Goal: Transaction & Acquisition: Obtain resource

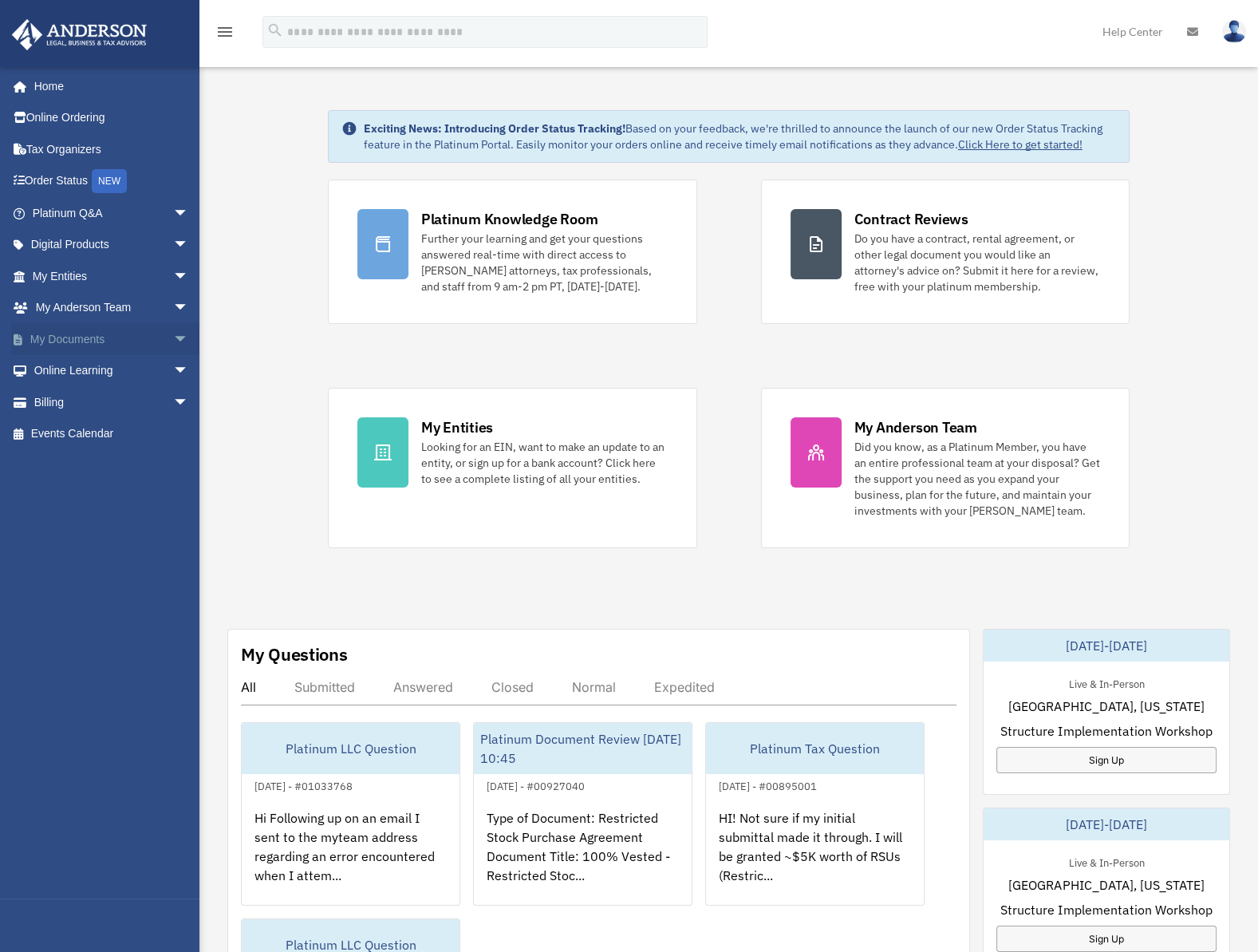
click at [76, 337] on link "My Documents arrow_drop_down" at bounding box center [112, 339] width 202 height 32
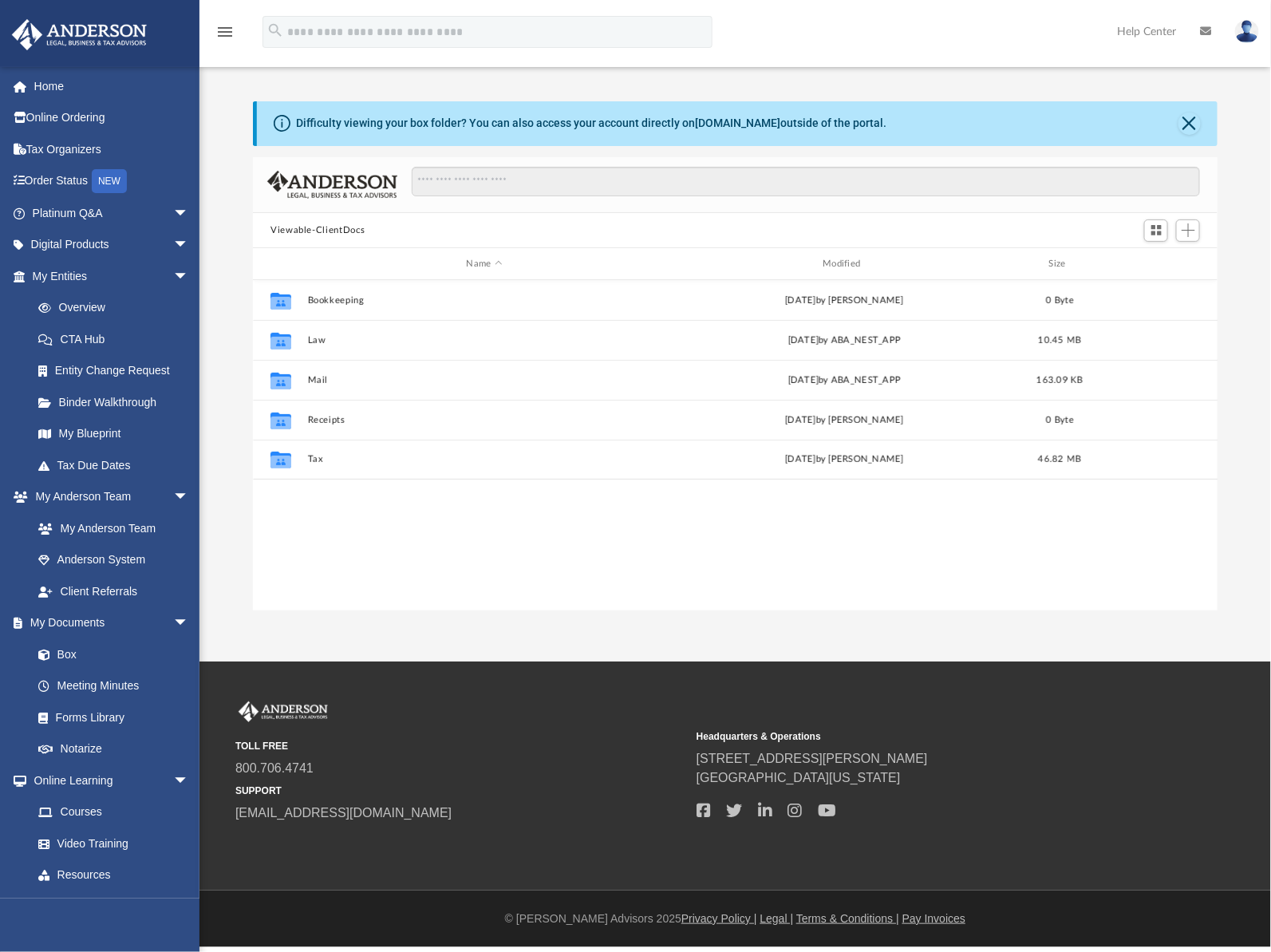
scroll to position [349, 951]
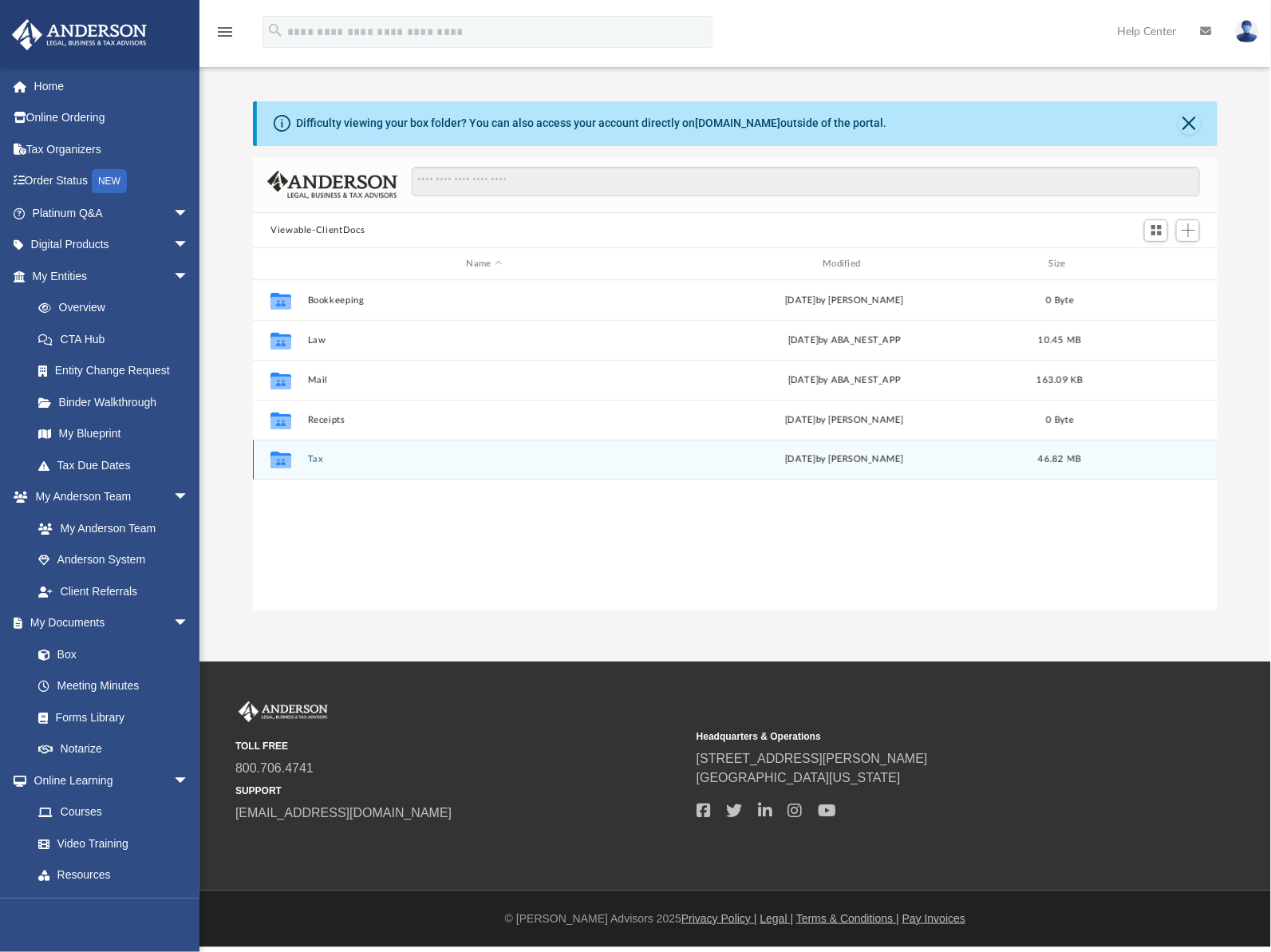
click at [325, 462] on button "Tax" at bounding box center [484, 460] width 354 height 10
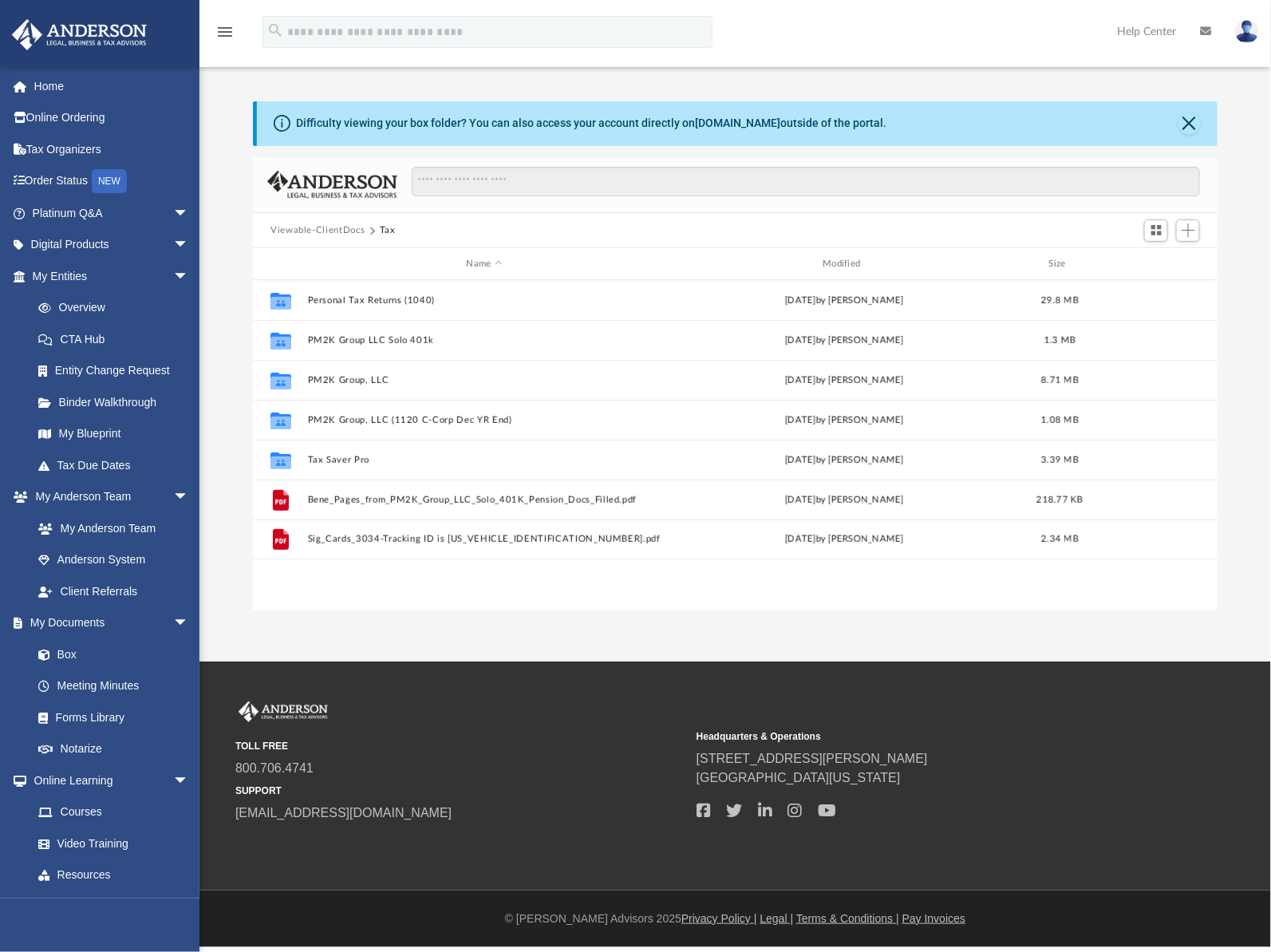
click at [420, 579] on div "Collaborated Folder Personal Tax Returns (1040) Mon Sep 22 2025 by Jasmine Splu…" at bounding box center [735, 445] width 965 height 330
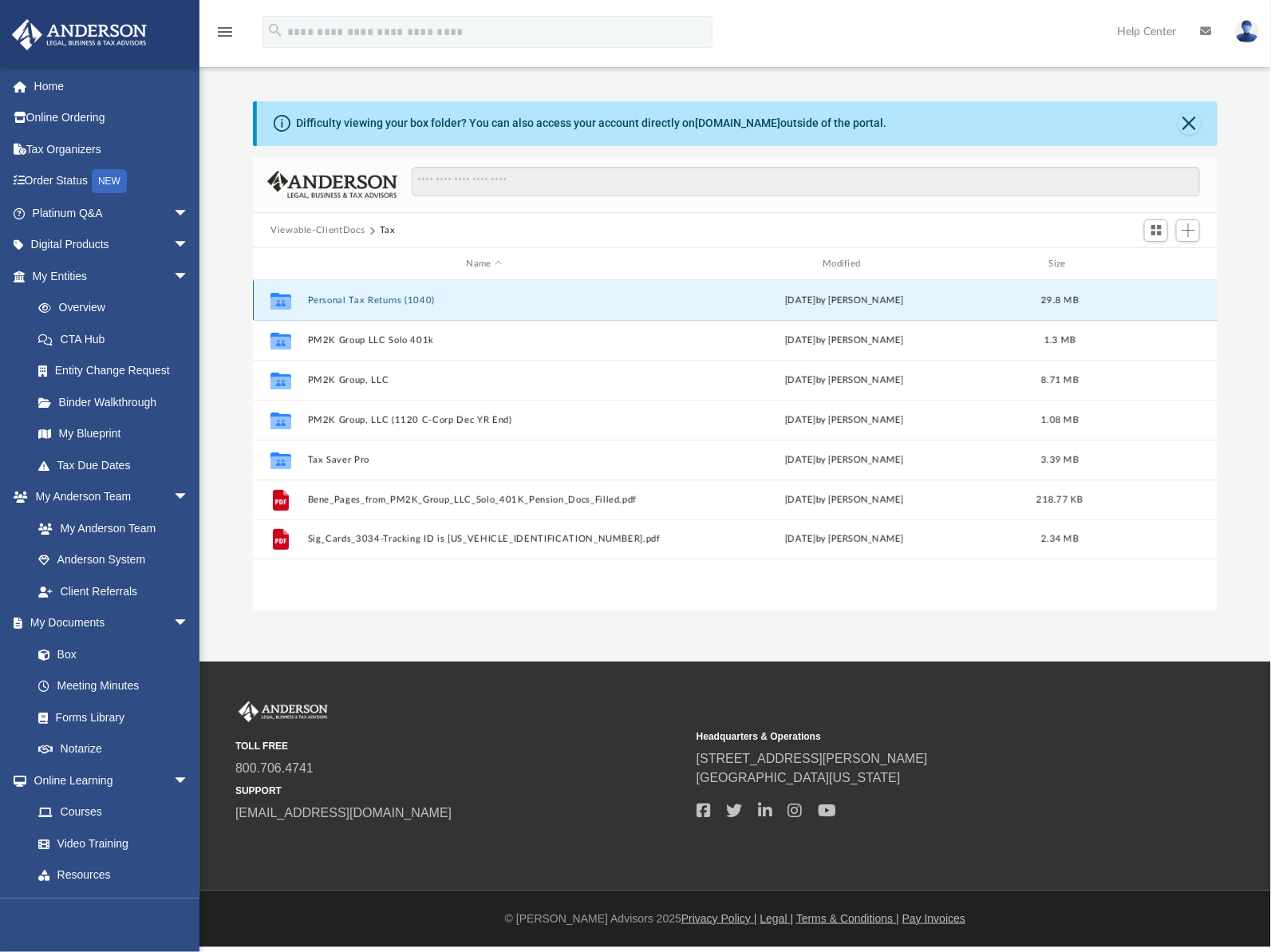
click at [349, 302] on button "Personal Tax Returns (1040)" at bounding box center [484, 300] width 354 height 10
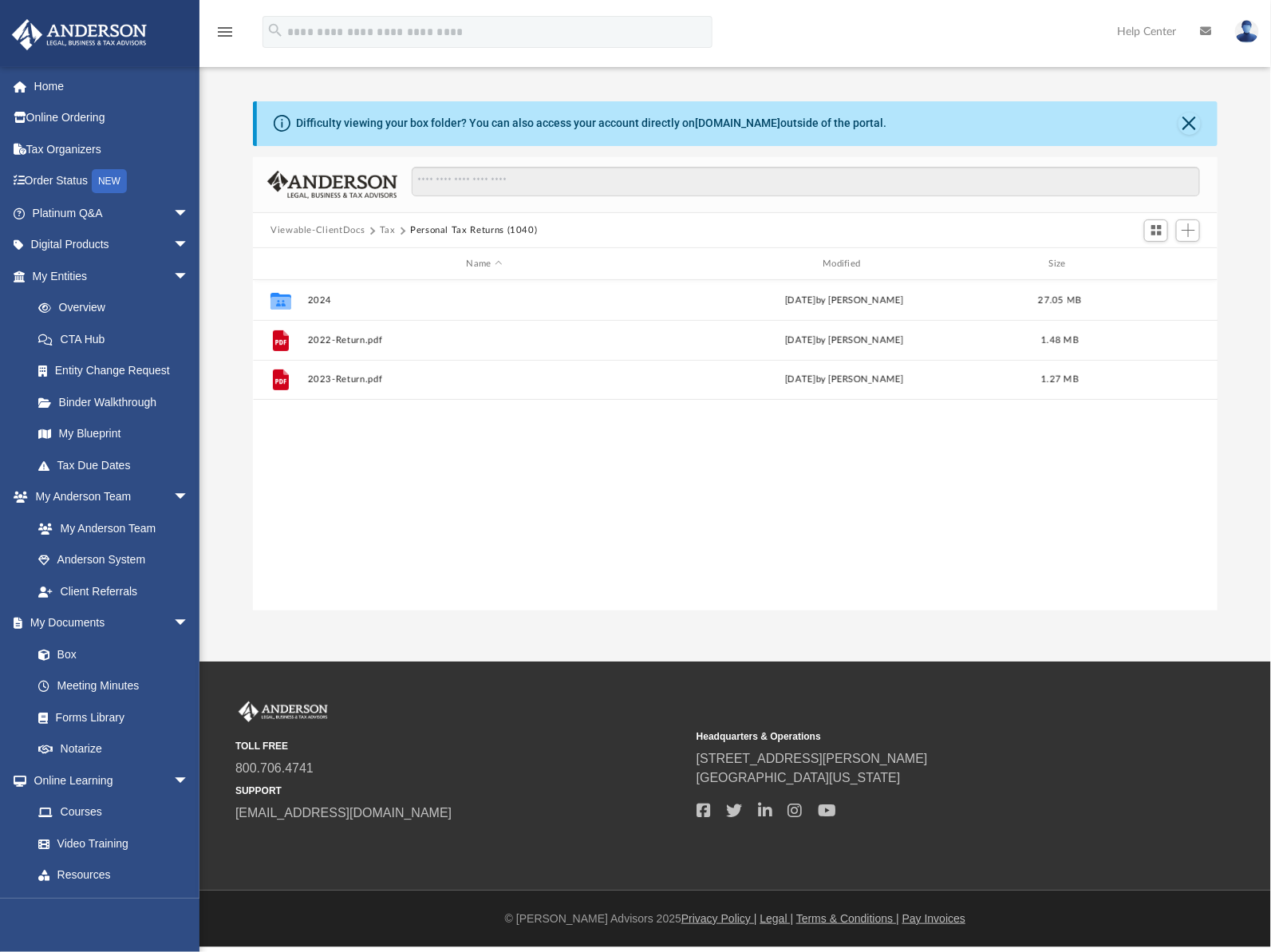
click at [375, 505] on div "Collaborated Folder 2024 Mon Sep 22 2025 by Jasmine Splunge 27.05 MB File 2022-…" at bounding box center [735, 445] width 965 height 330
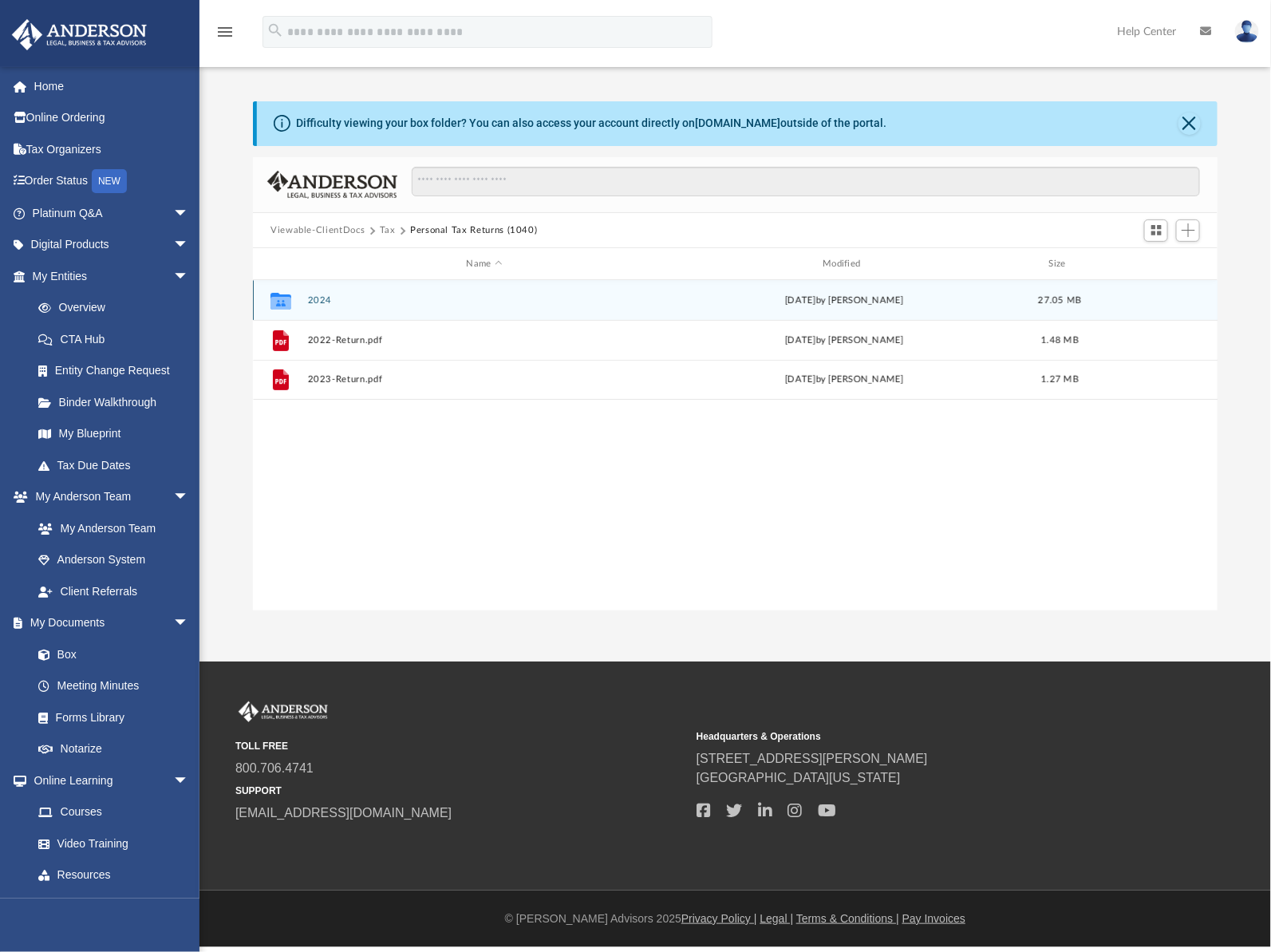
click at [323, 296] on button "2024" at bounding box center [484, 300] width 354 height 10
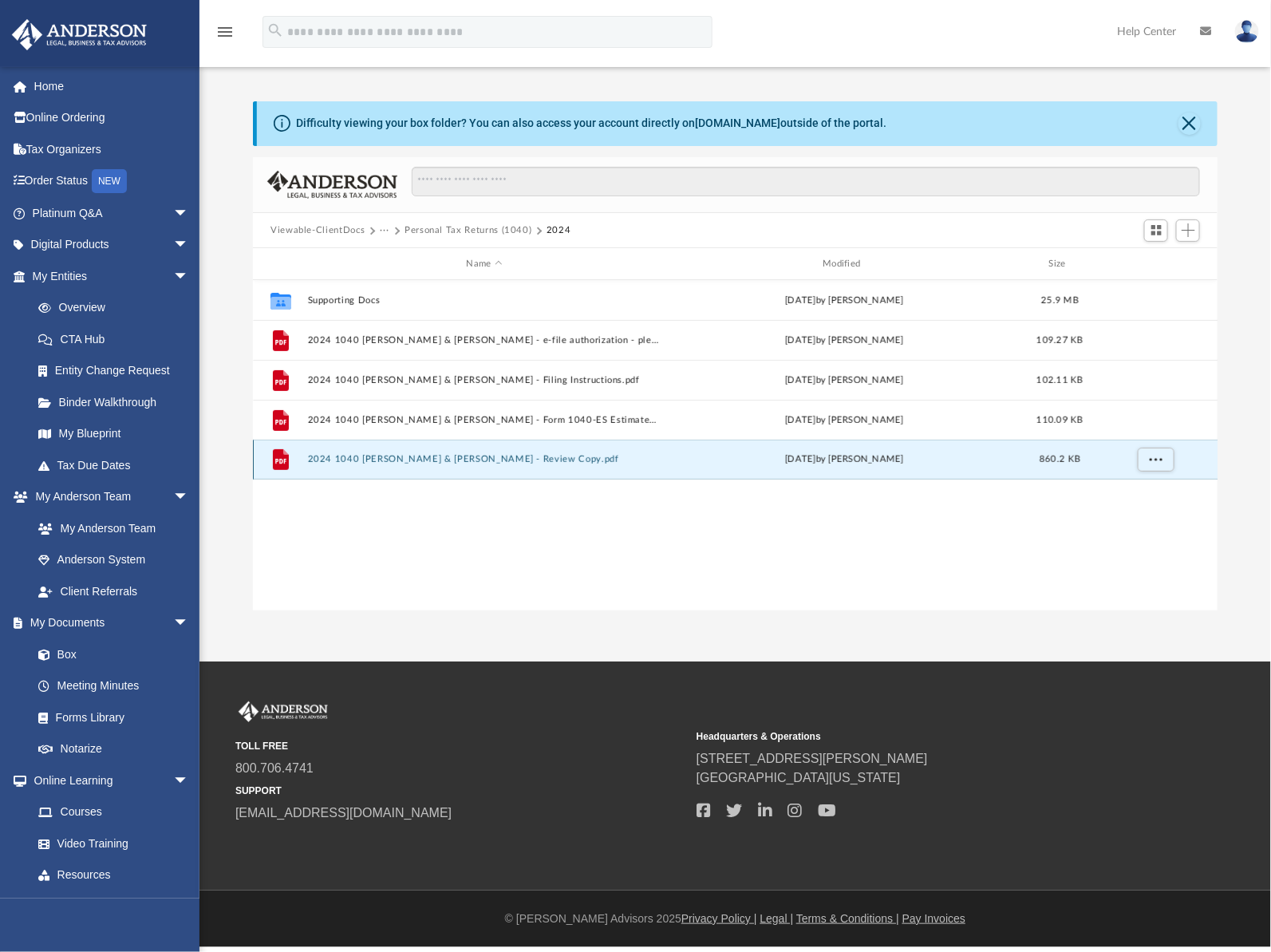
click at [443, 458] on button "2024 1040 Lam, Patrick & Kelly Shiozaki - Review Copy.pdf" at bounding box center [484, 460] width 354 height 10
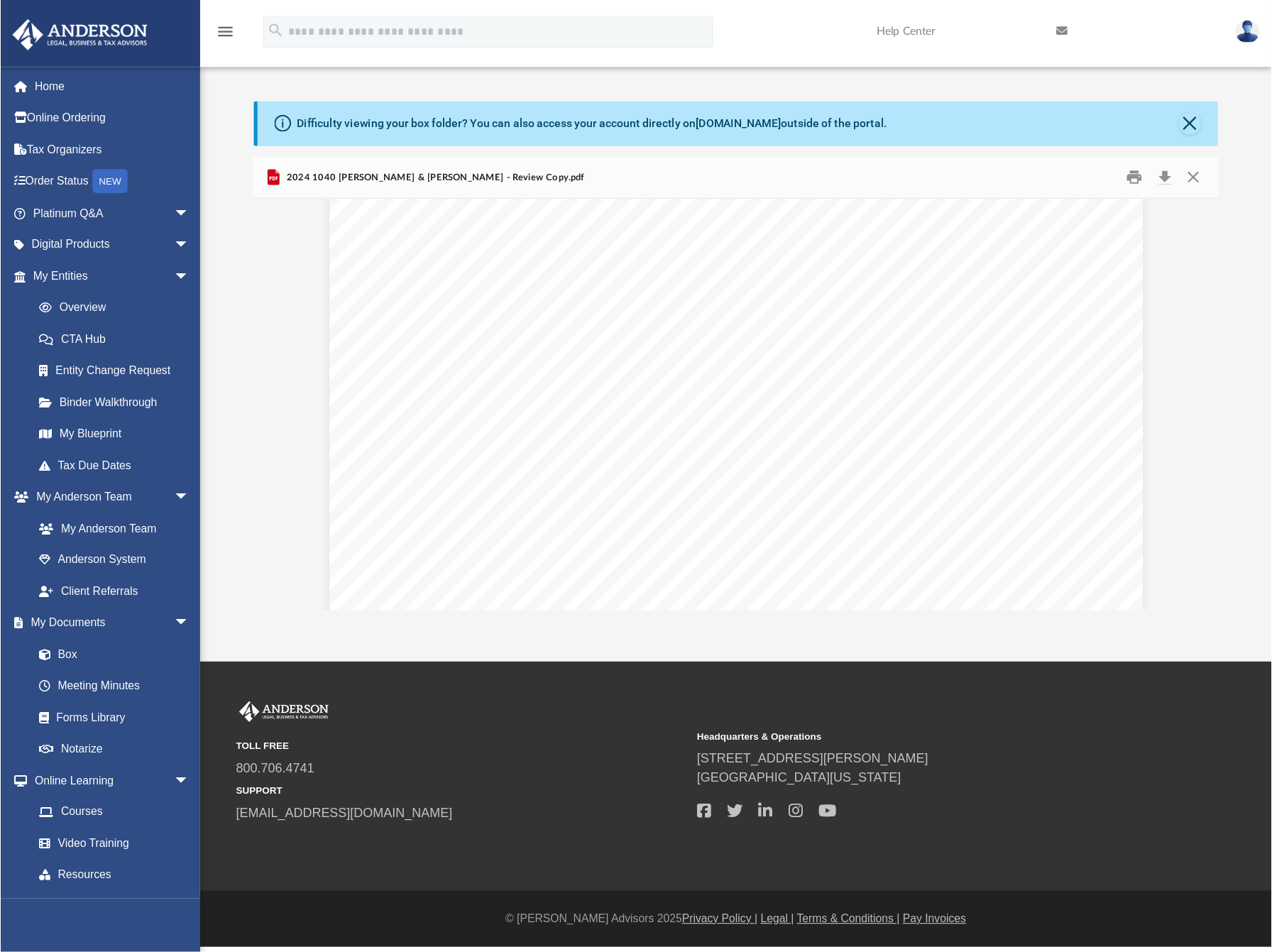
scroll to position [110917, 0]
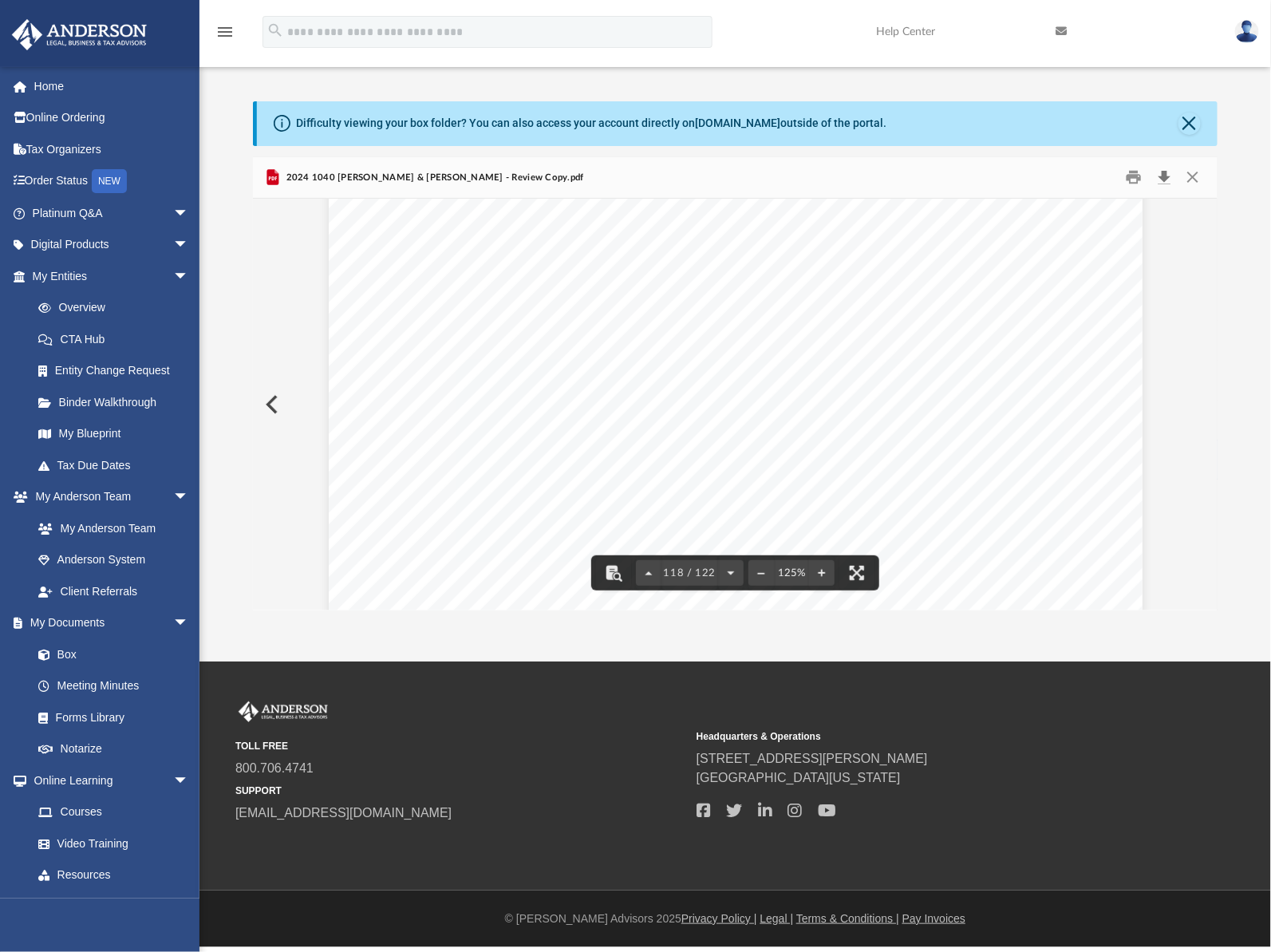
click at [1161, 176] on button "Download" at bounding box center [1164, 178] width 29 height 25
click at [1177, 125] on div "Difficulty viewing your box folder? You can also access your account directly o…" at bounding box center [738, 124] width 961 height 45
click at [1186, 125] on button "Close" at bounding box center [1190, 124] width 22 height 22
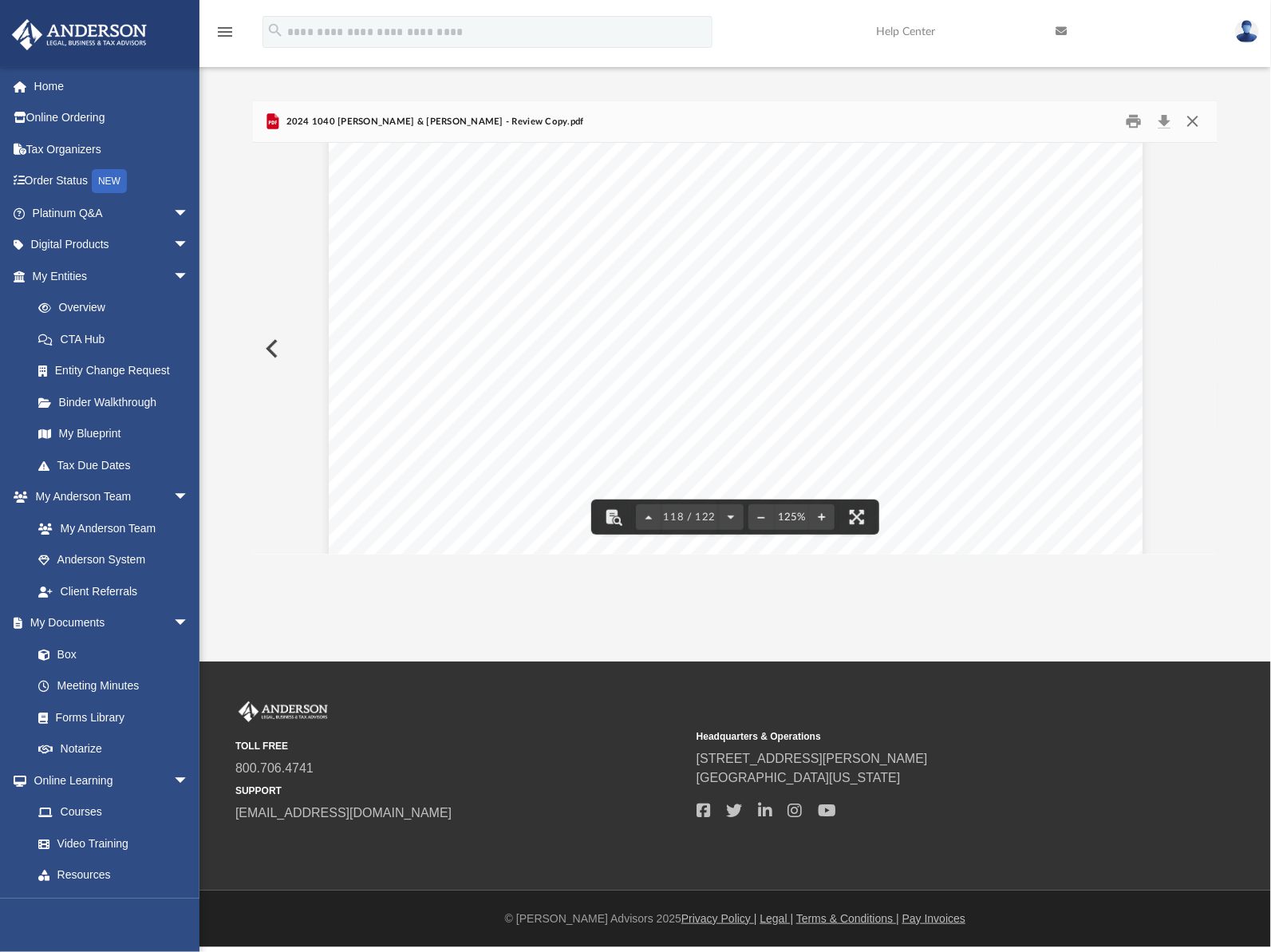
click at [1193, 122] on button "Close" at bounding box center [1192, 121] width 29 height 25
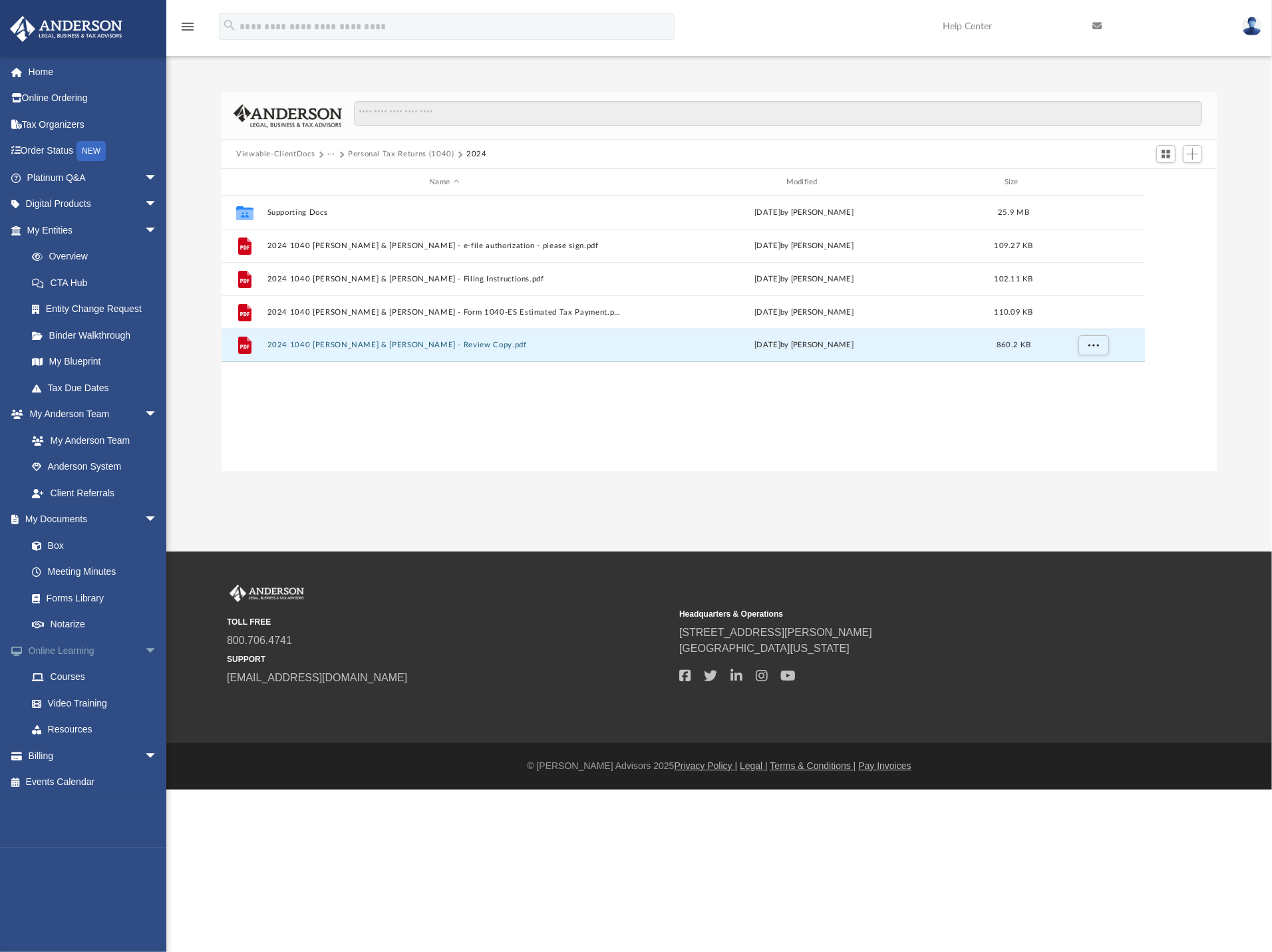
scroll to position [288, 982]
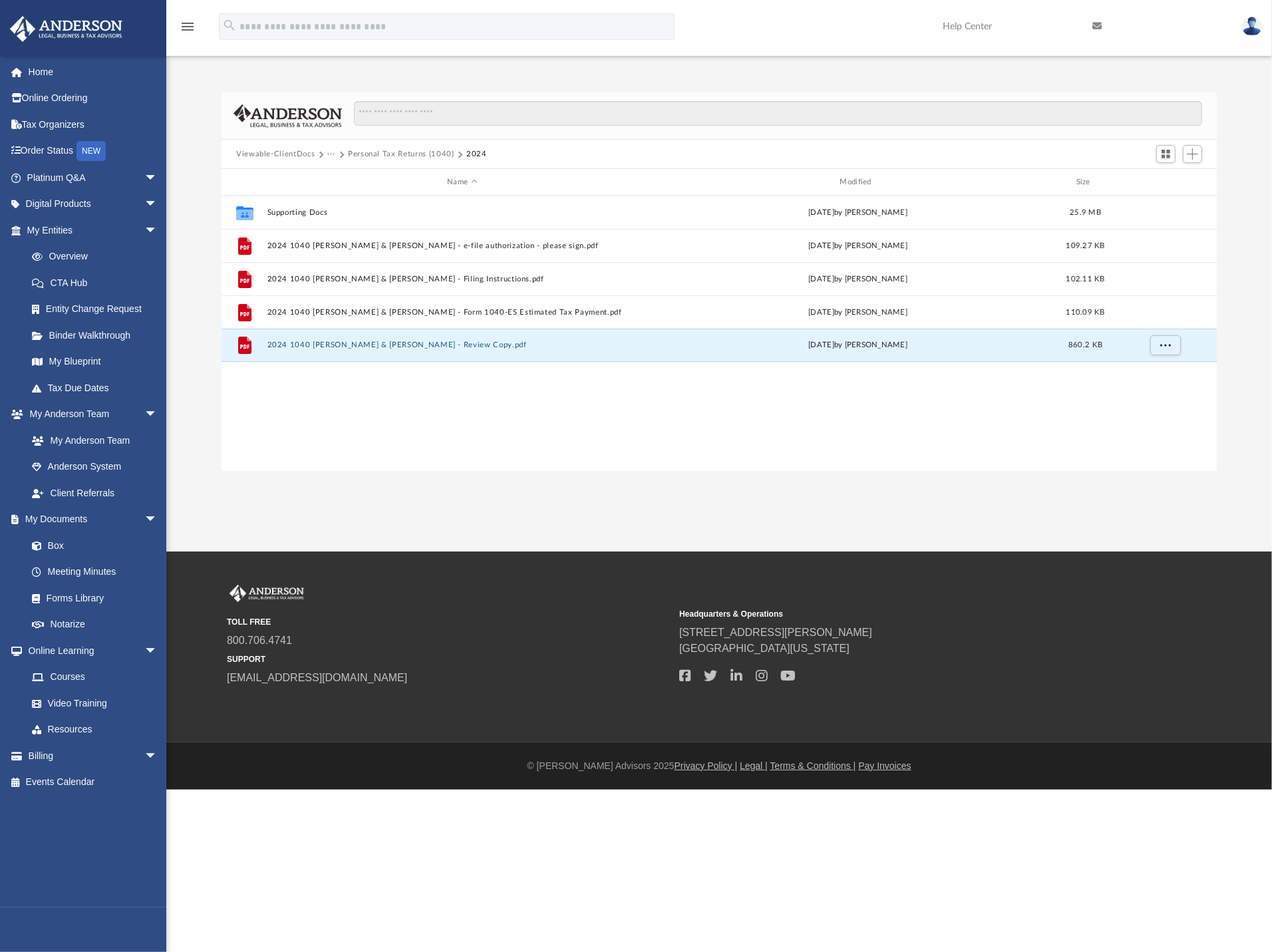
click at [386, 421] on div "Collaborated Folder Supporting Docs Sat Aug 23 2025 by Patrick Lam 25.9 MB File…" at bounding box center [719, 333] width 995 height 275
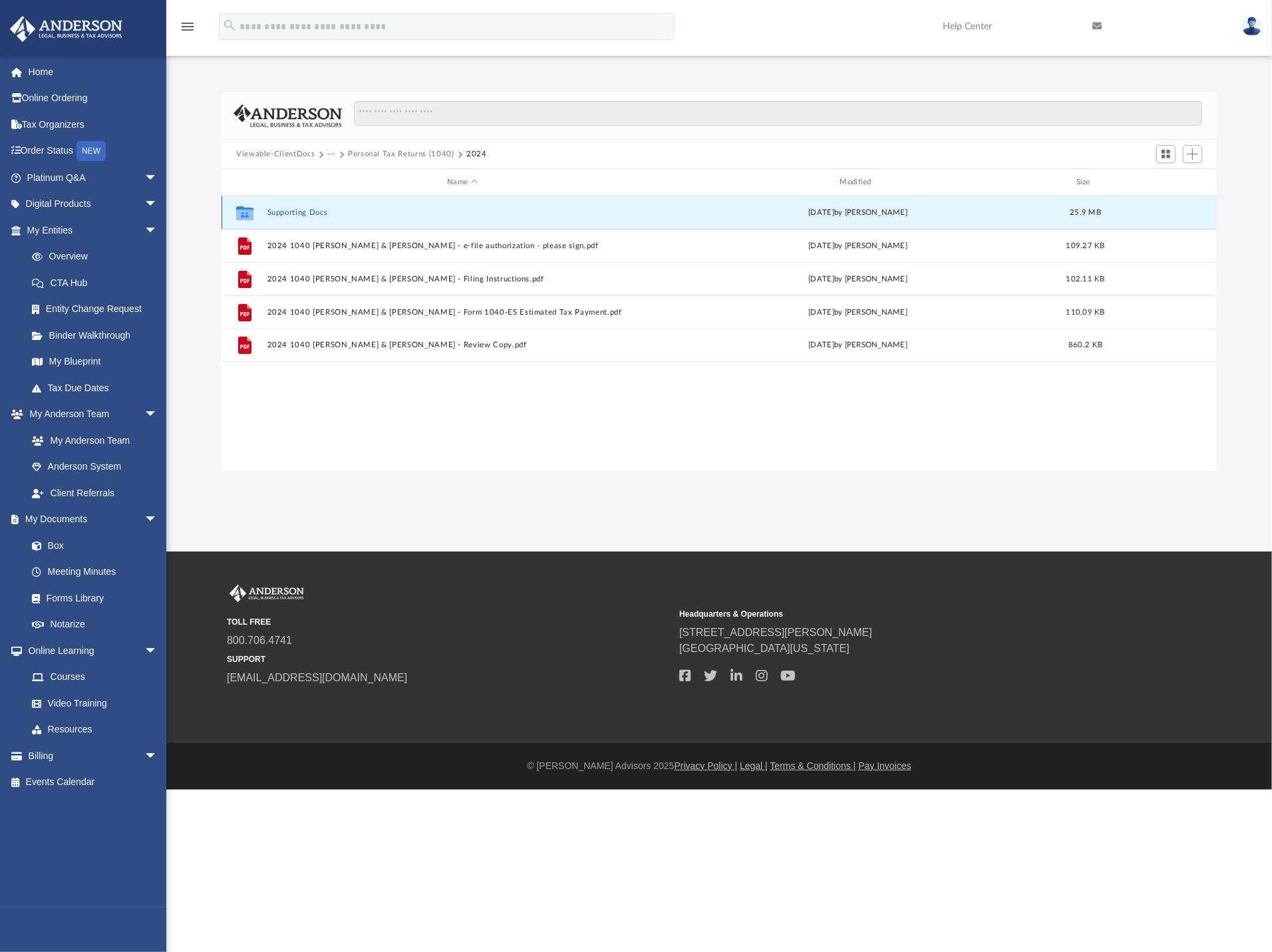
click at [311, 210] on button "Supporting Docs" at bounding box center [462, 212] width 390 height 9
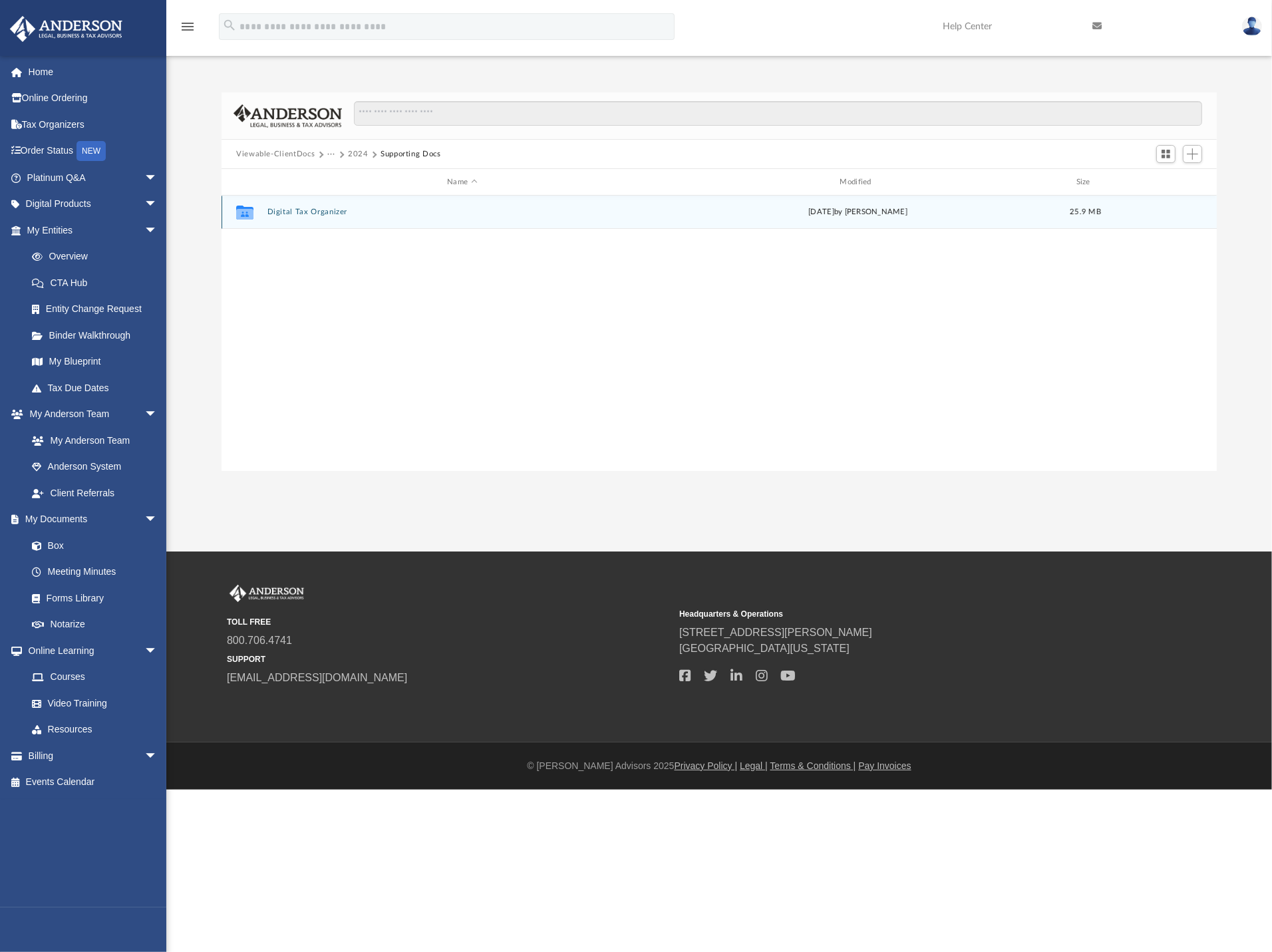
click at [328, 212] on button "Digital Tax Organizer" at bounding box center [462, 212] width 390 height 9
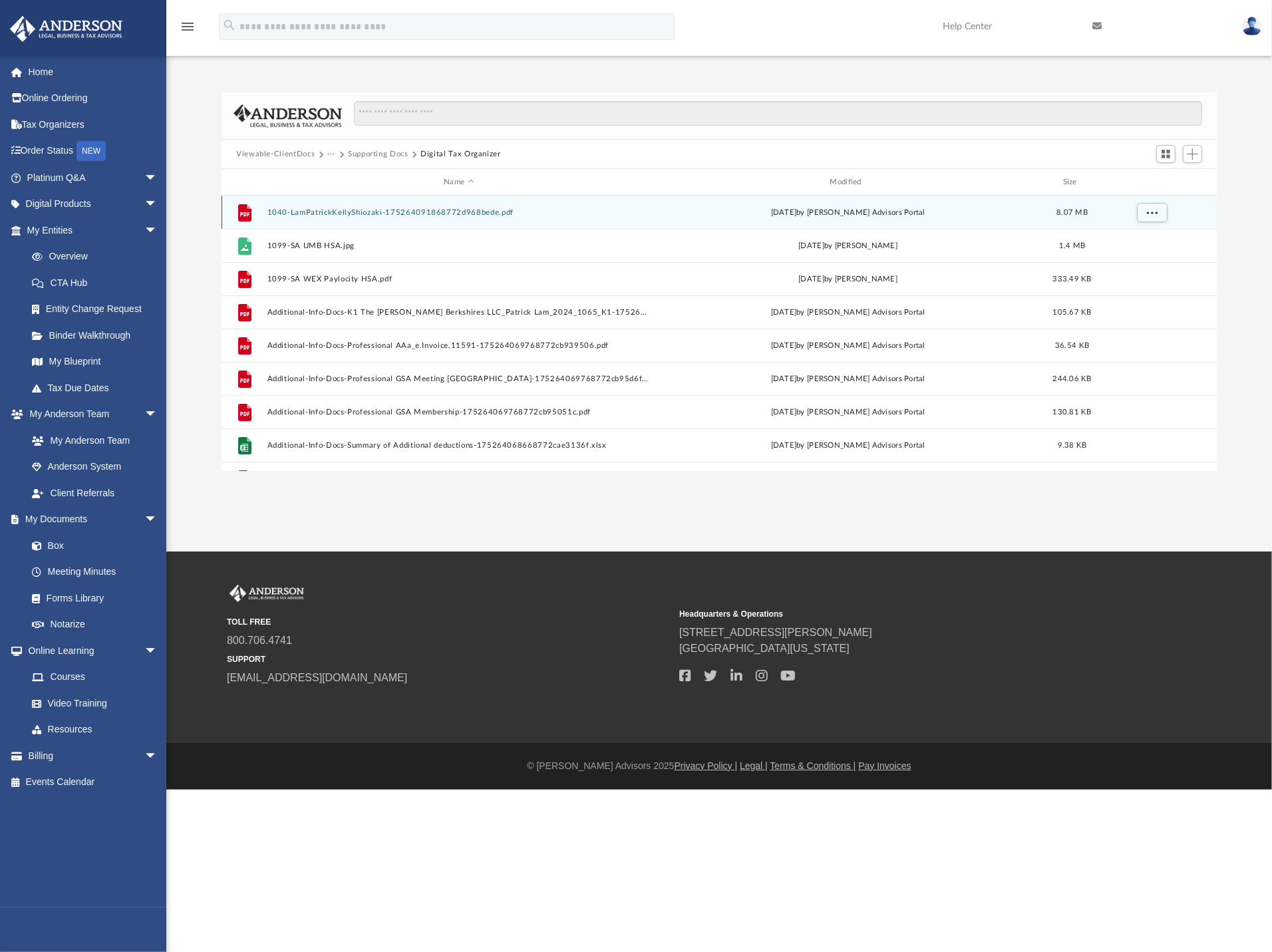
click at [404, 212] on button "1040-LamPatrickKellyShiozaki-175264091868772d968bede.pdf" at bounding box center [459, 212] width 383 height 9
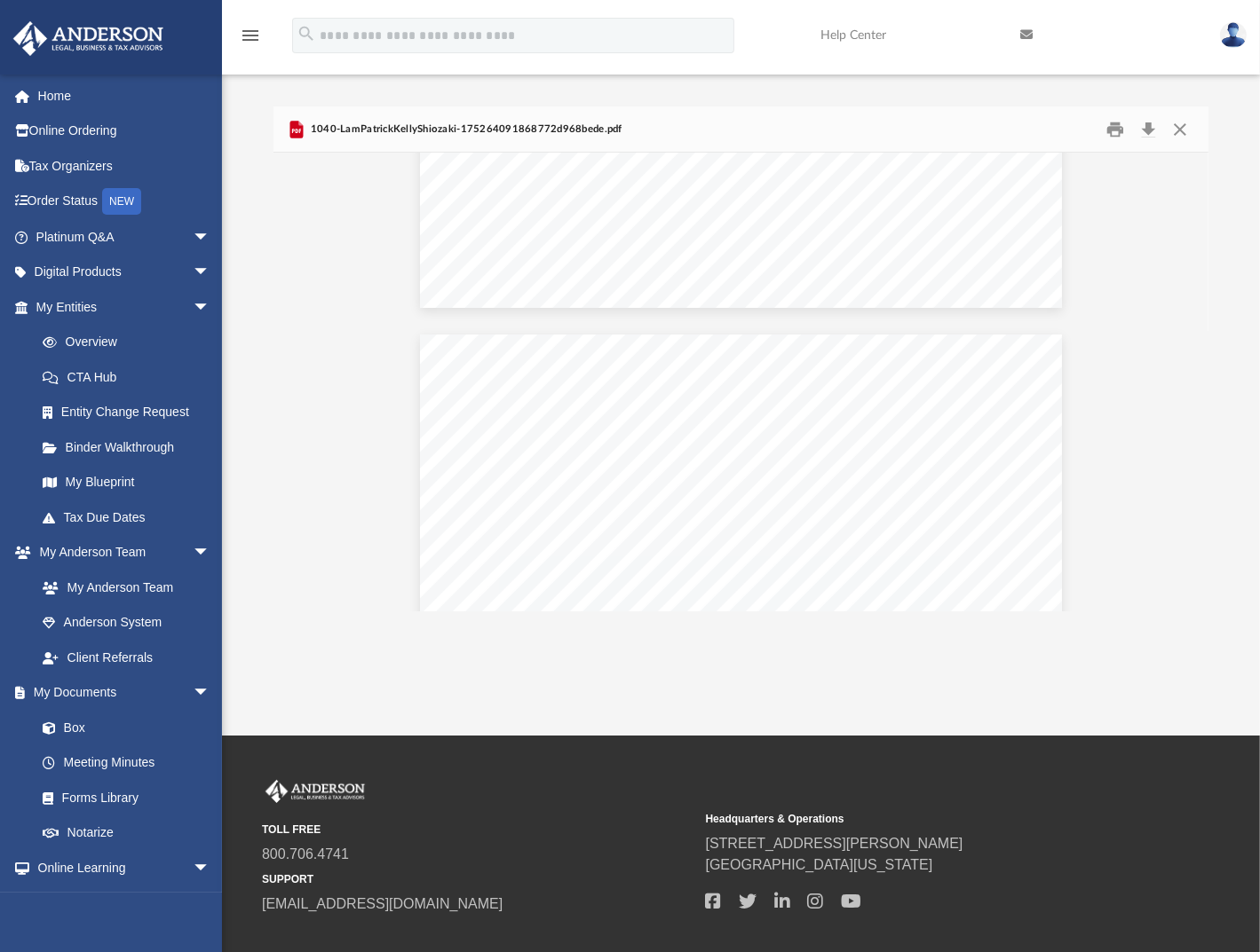
scroll to position [7998, 0]
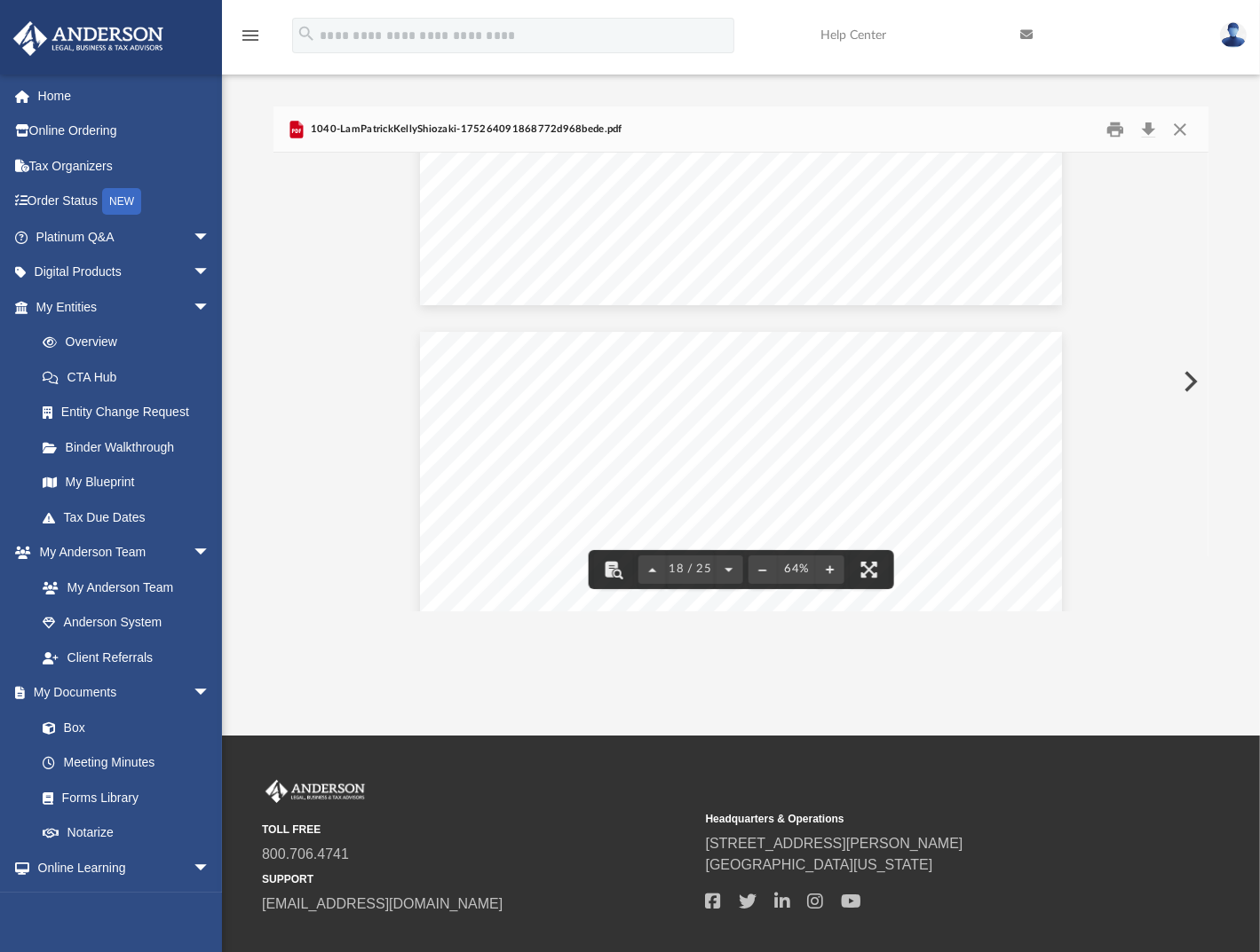
click at [1219, 114] on div "Difficulty viewing your box folder? You can also access your account directly o…" at bounding box center [740, 358] width 1038 height 505
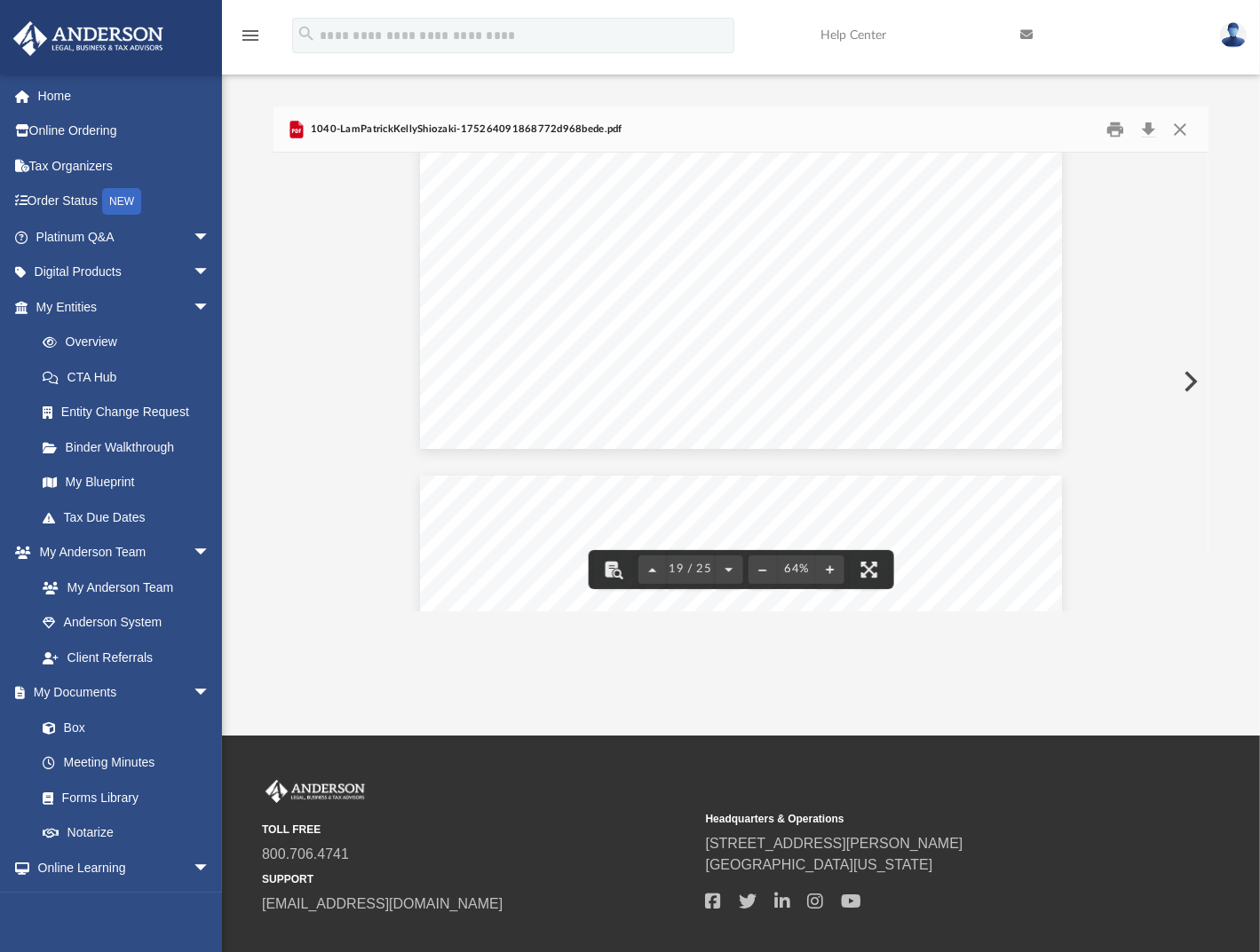
scroll to position [9240, 0]
click at [1181, 122] on button "Close" at bounding box center [1180, 129] width 32 height 28
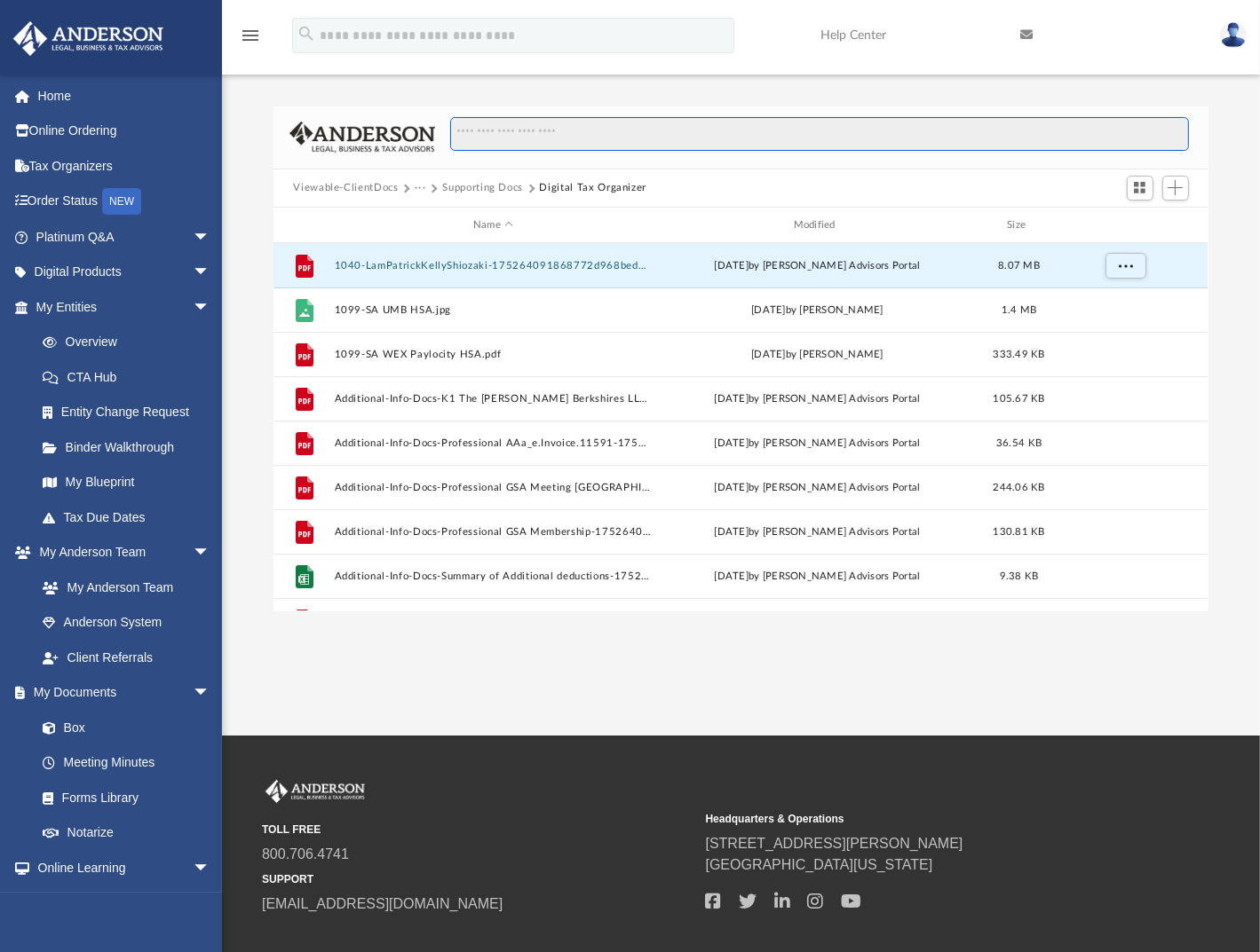
click at [472, 105] on div "Difficulty viewing your box folder? You can also access your account directly o…" at bounding box center [740, 340] width 1038 height 543
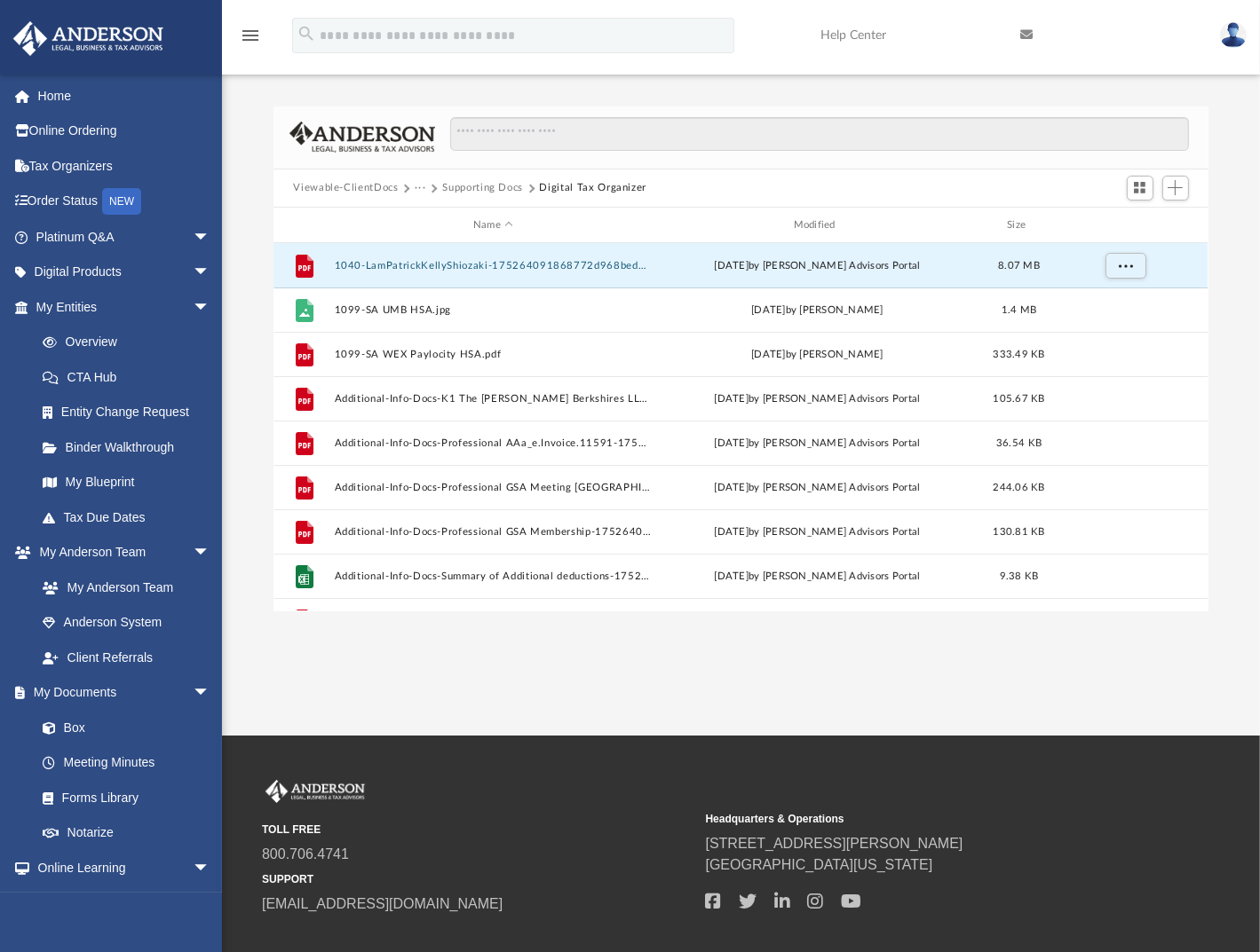
click at [207, 38] on link at bounding box center [110, 37] width 223 height 75
click at [1243, 26] on img at bounding box center [1233, 35] width 27 height 26
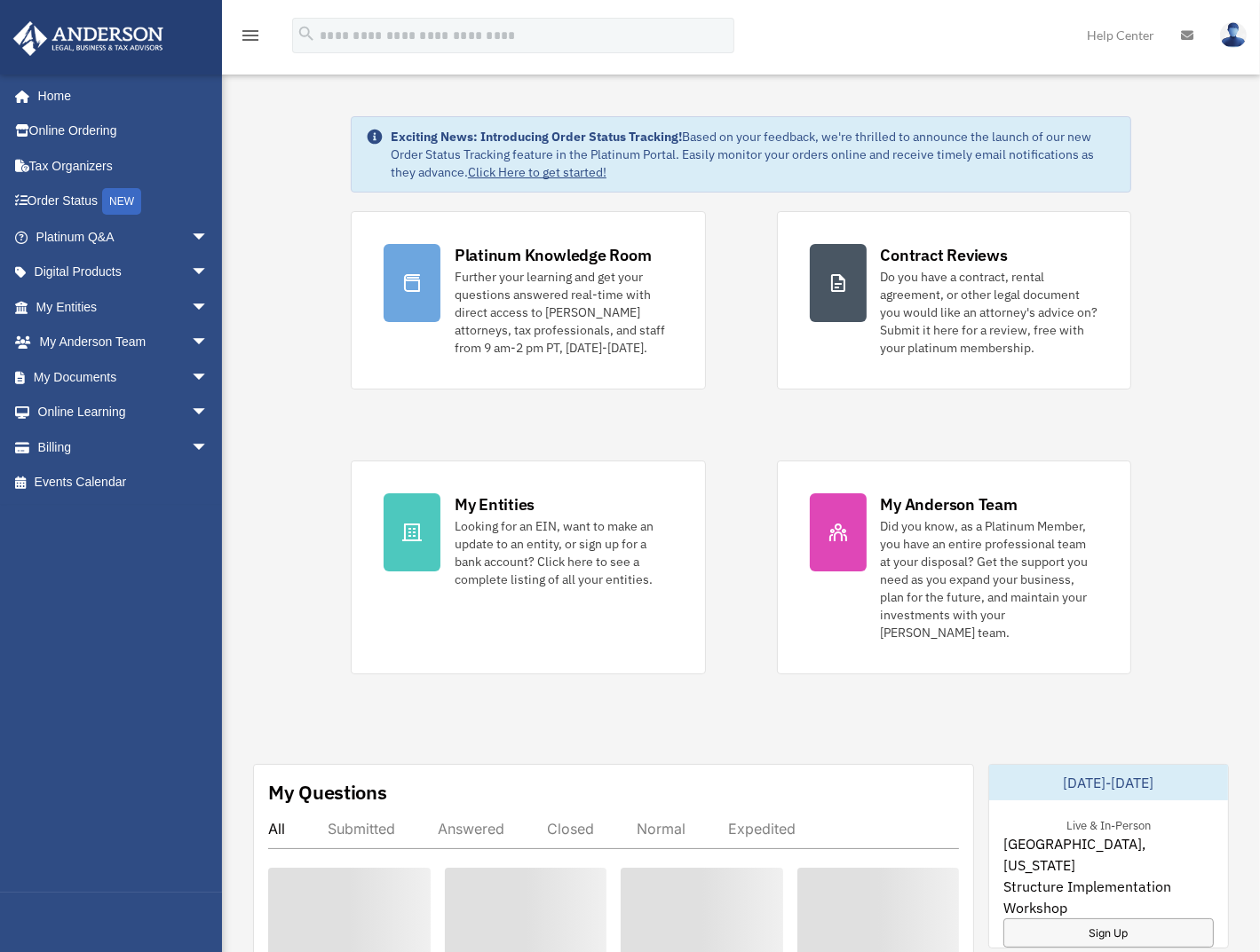
click at [1238, 33] on img at bounding box center [1233, 35] width 27 height 26
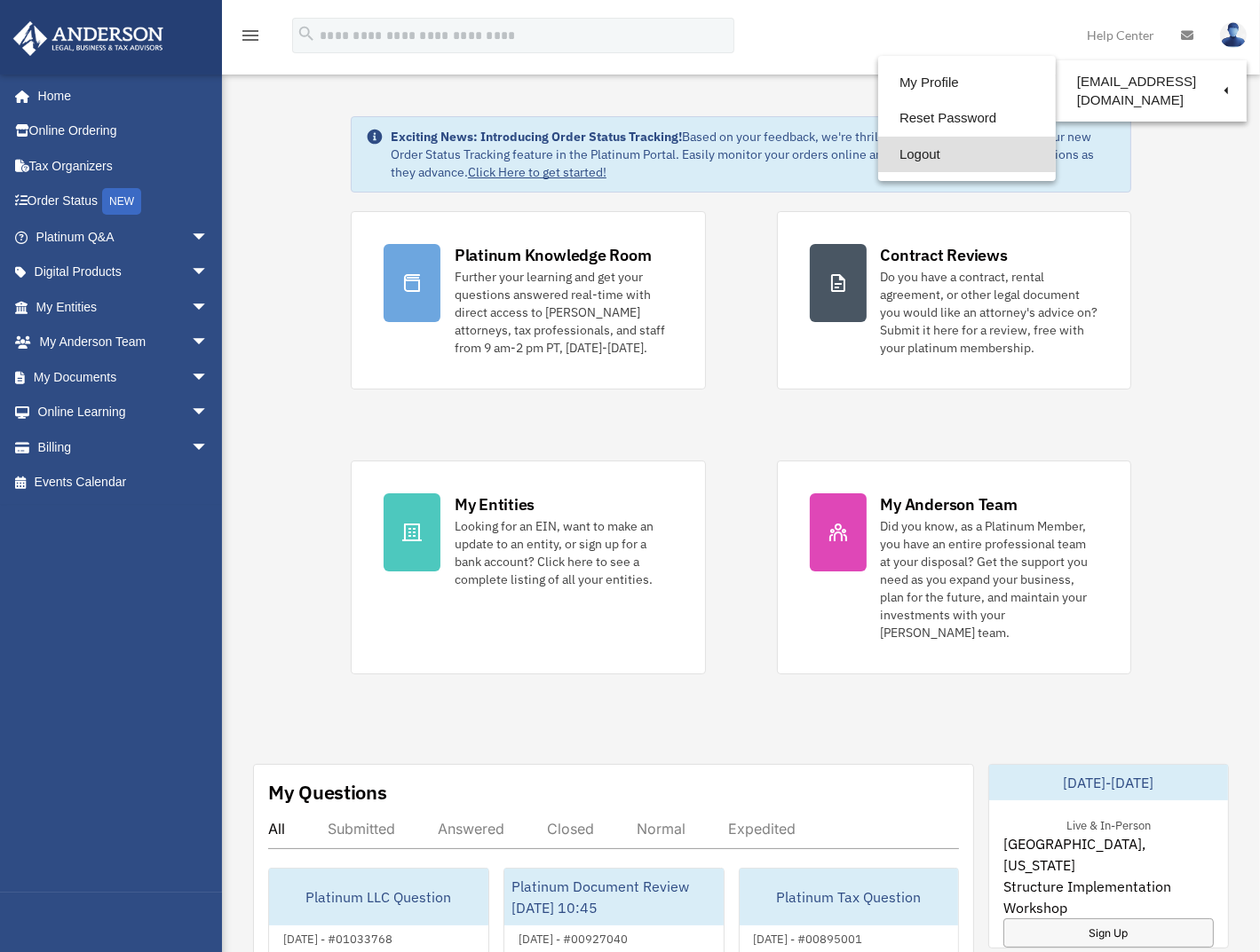
click at [924, 154] on link "Logout" at bounding box center [967, 155] width 178 height 37
